Goal: Task Accomplishment & Management: Manage account settings

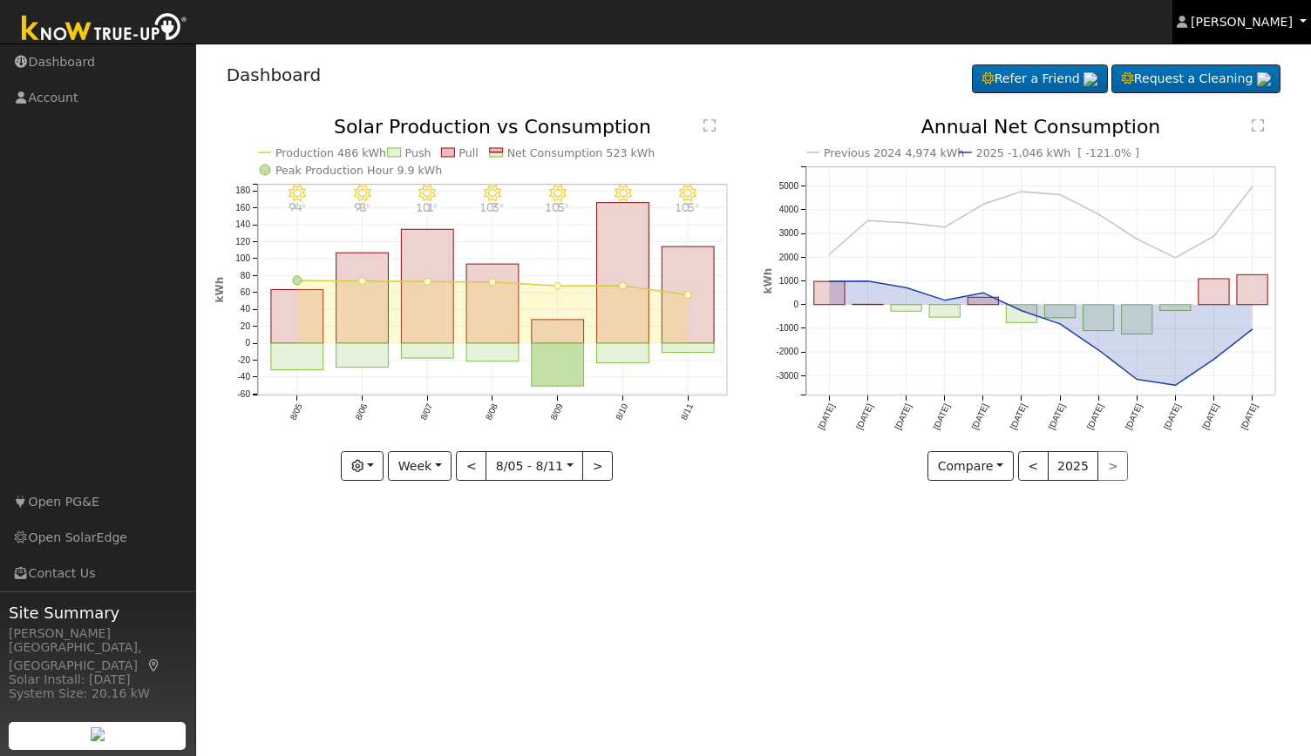
click at [1258, 20] on span "Adam Arrigoni" at bounding box center [1241, 22] width 102 height 14
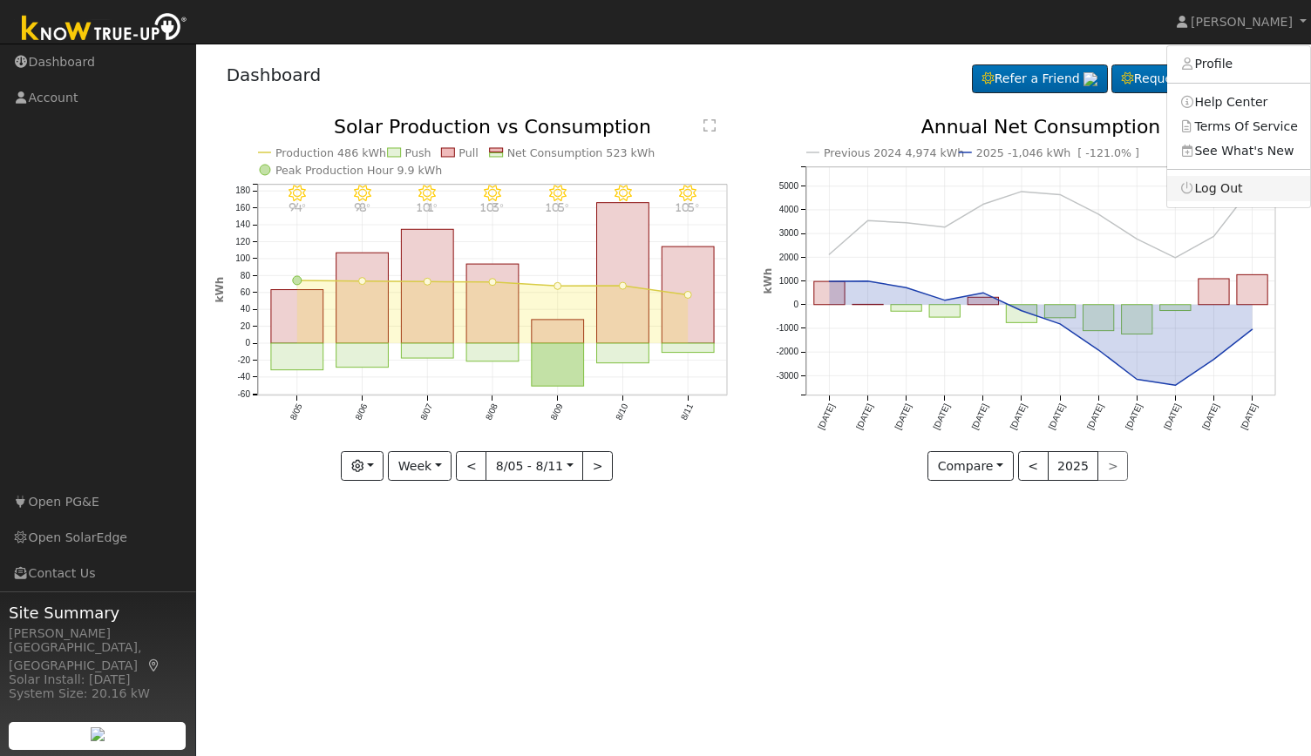
click at [1236, 182] on link "Log Out" at bounding box center [1238, 188] width 143 height 24
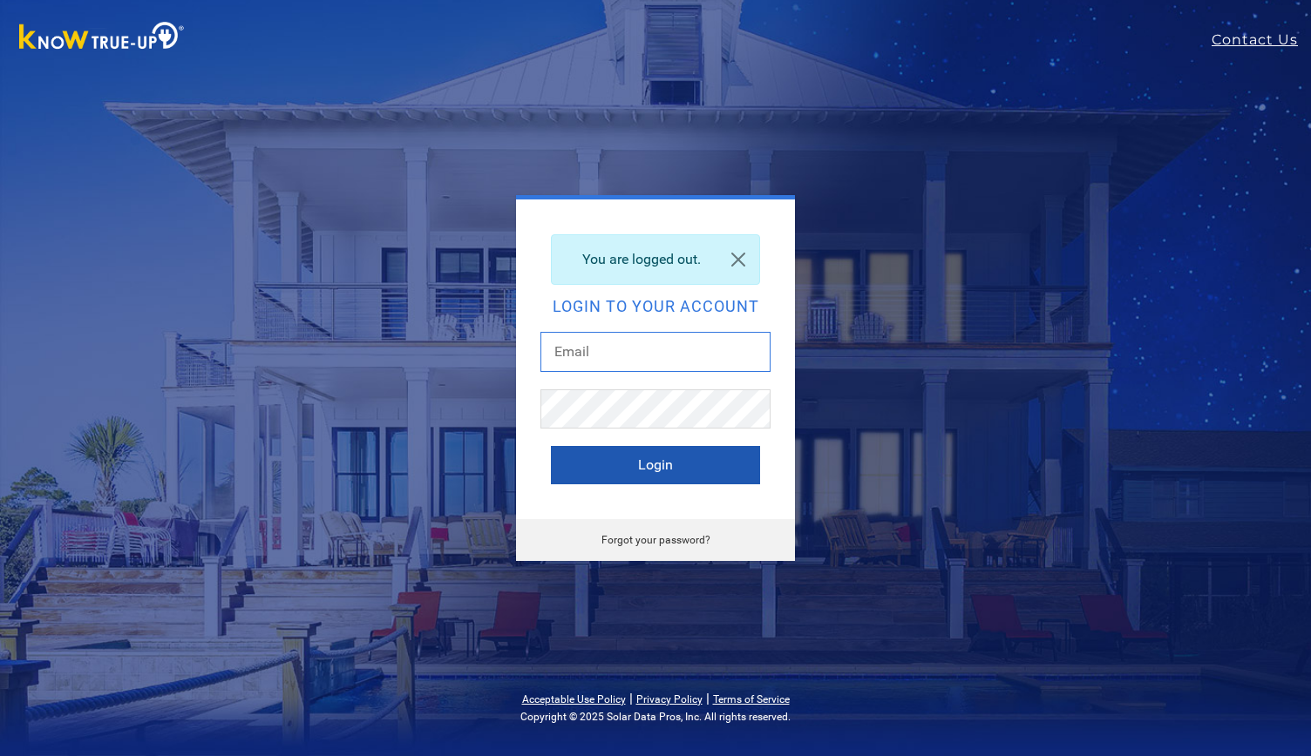
type input "[PERSON_NAME][EMAIL_ADDRESS][DOMAIN_NAME]"
click at [688, 461] on button "Login" at bounding box center [655, 465] width 209 height 38
